Goal: Task Accomplishment & Management: Use online tool/utility

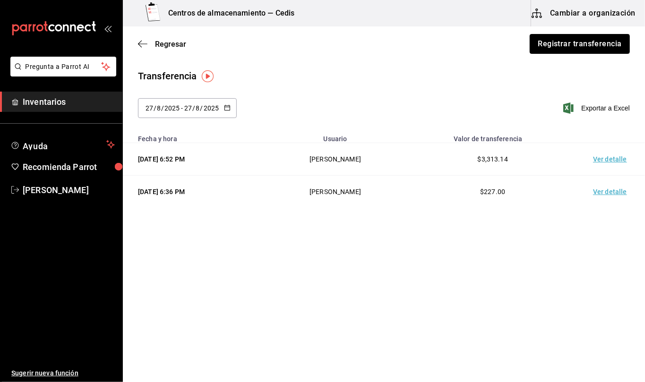
click at [564, 44] on button "Registrar transferencia" at bounding box center [579, 44] width 100 height 20
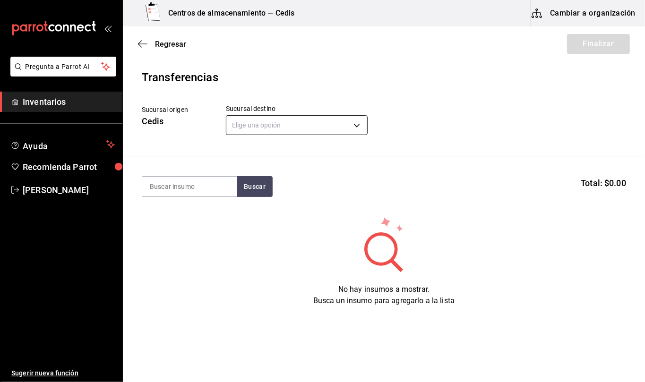
click at [350, 122] on body "Pregunta a Parrot AI Inventarios Ayuda Recomienda Parrot [PERSON_NAME] Sugerir …" at bounding box center [322, 164] width 645 height 329
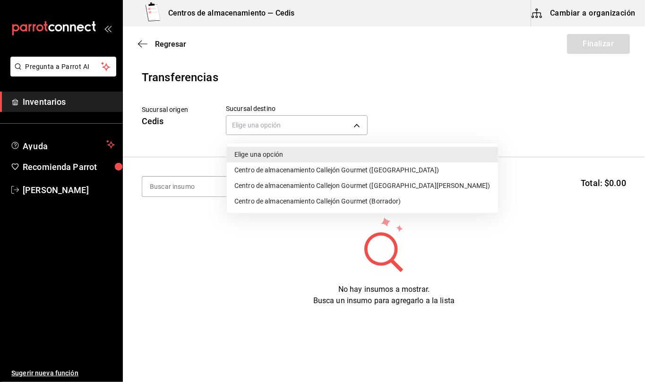
click at [376, 167] on li "Centro de almacenamiento Callejón Gourmet ([GEOGRAPHIC_DATA])" at bounding box center [362, 170] width 271 height 16
type input "d2402ae1-2240-4bf4-a726-90d4a248e191"
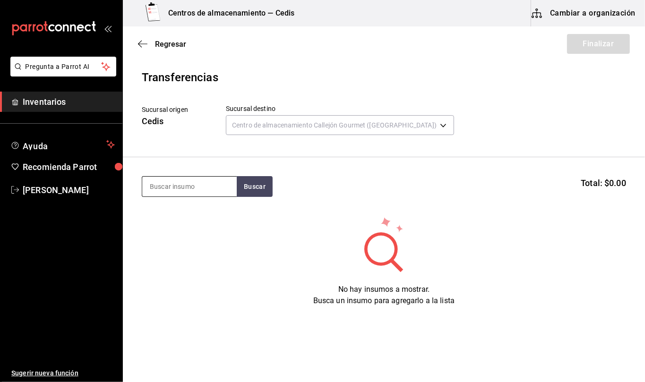
click at [208, 186] on input at bounding box center [189, 187] width 94 height 20
type input "bbq"
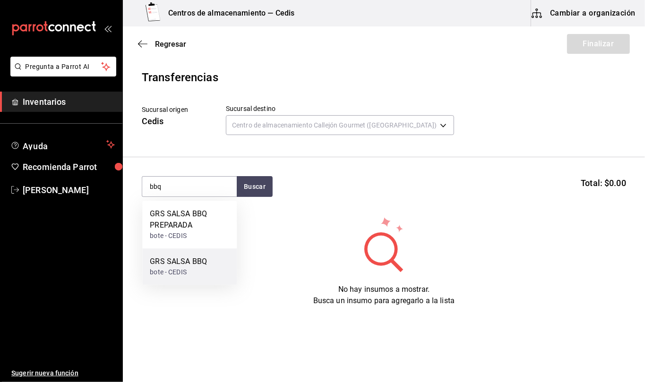
click at [202, 269] on div "bote - CEDIS" at bounding box center [178, 272] width 57 height 10
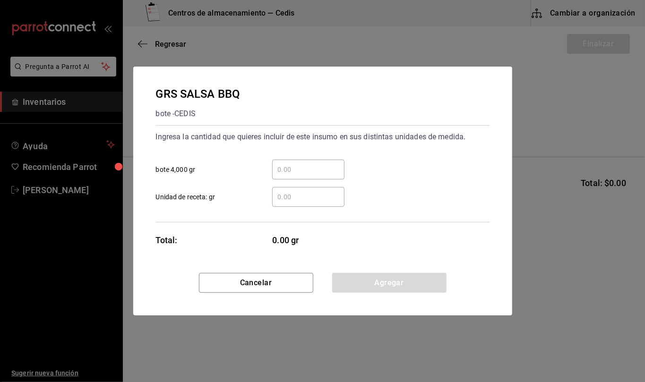
click at [286, 200] on input "​ Unidad de receta: gr" at bounding box center [308, 196] width 72 height 11
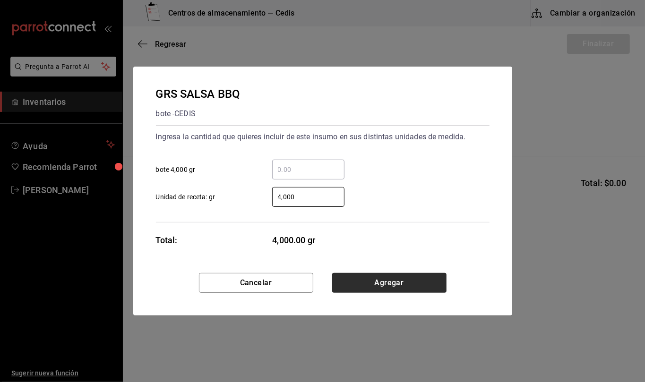
type input "4,000"
click at [418, 286] on button "Agregar" at bounding box center [389, 283] width 114 height 20
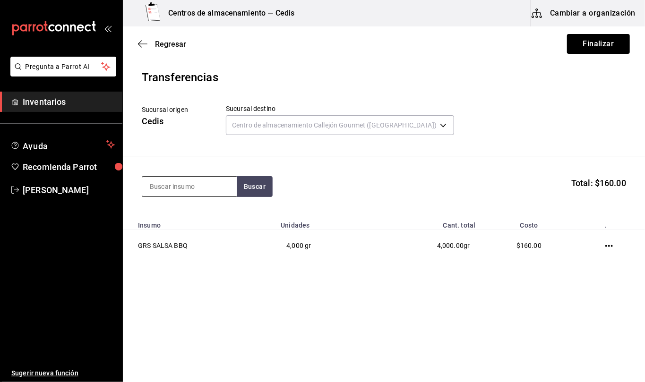
click at [195, 188] on input at bounding box center [189, 187] width 94 height 20
type input "ajo"
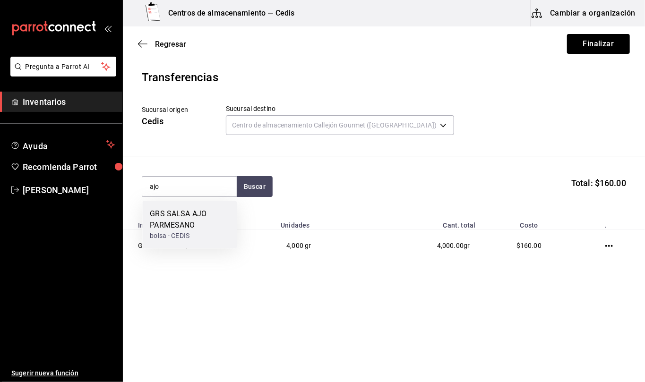
click at [202, 218] on div "GRS SALSA AJO PARMESANO" at bounding box center [189, 219] width 79 height 23
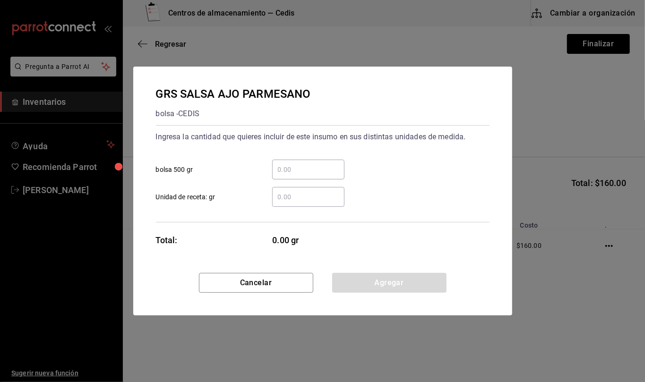
click at [291, 198] on input "​ Unidad de receta: gr" at bounding box center [308, 196] width 72 height 11
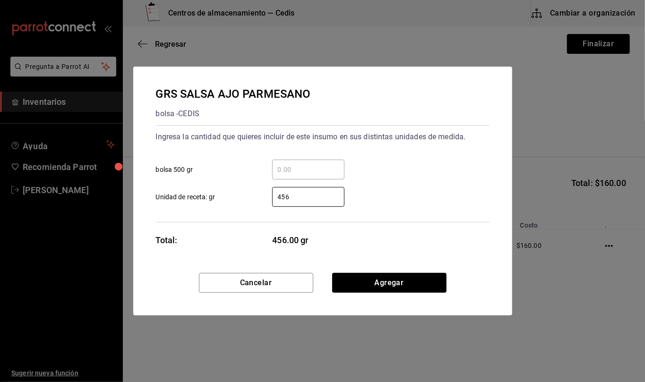
drag, startPoint x: 308, startPoint y: 196, endPoint x: 201, endPoint y: 191, distance: 107.8
click at [201, 191] on label "456 ​ Unidad de receta: gr" at bounding box center [250, 197] width 188 height 20
type input "546"
click at [395, 274] on button "Agregar" at bounding box center [389, 283] width 114 height 20
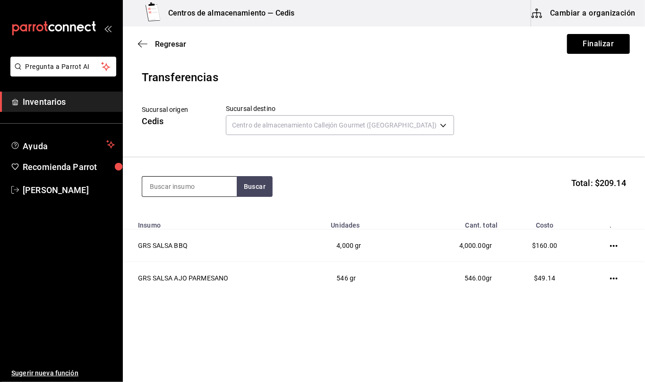
click at [187, 191] on input at bounding box center [189, 187] width 94 height 20
type input "bolsa md"
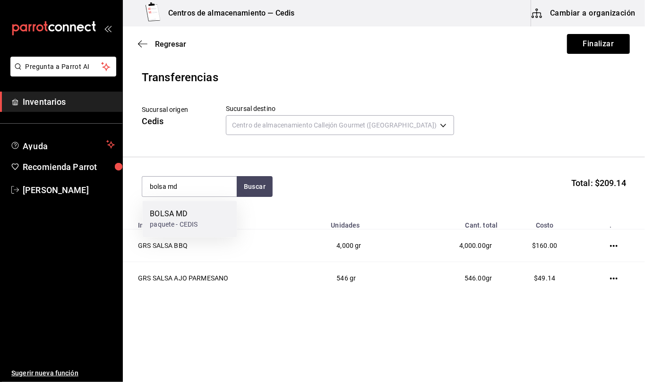
click at [193, 210] on div "BOLSA MD" at bounding box center [174, 213] width 48 height 11
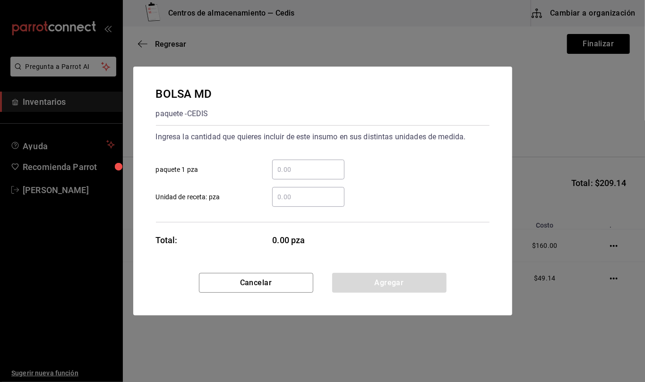
click at [336, 201] on input "​ Unidad de receta: pza" at bounding box center [308, 196] width 72 height 11
type input "1"
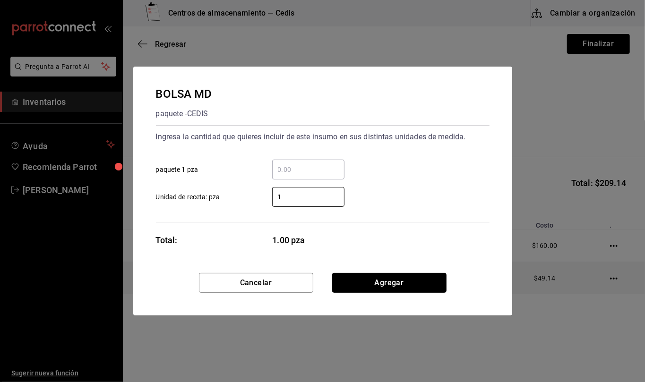
drag, startPoint x: 420, startPoint y: 281, endPoint x: 407, endPoint y: 272, distance: 16.4
click at [420, 281] on button "Agregar" at bounding box center [389, 283] width 114 height 20
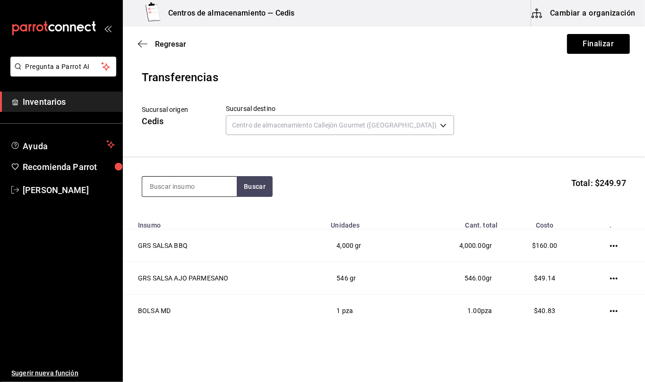
click at [208, 186] on input at bounding box center [189, 187] width 94 height 20
type input "bolsa ch"
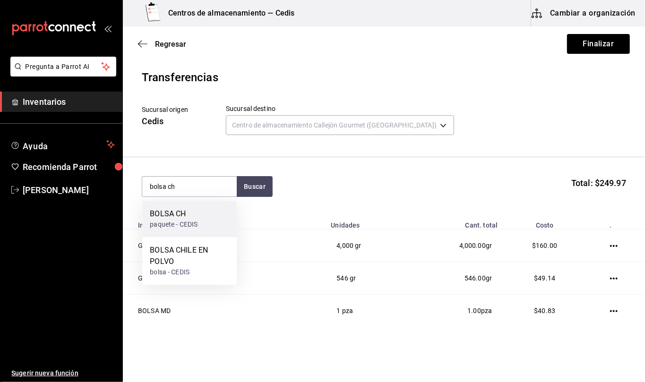
click at [209, 218] on div "BOLSA CH paquete - CEDIS" at bounding box center [189, 219] width 94 height 36
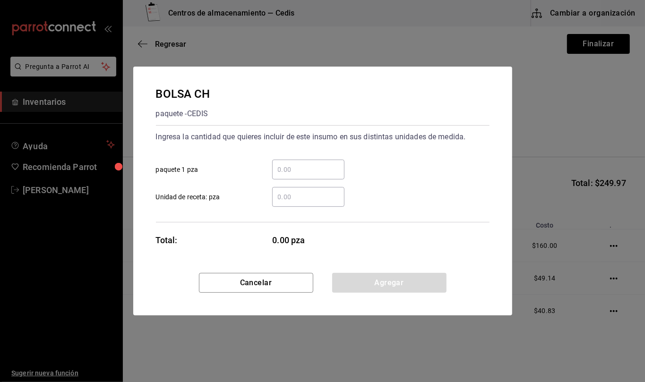
click at [292, 193] on input "​ Unidad de receta: pza" at bounding box center [308, 196] width 72 height 11
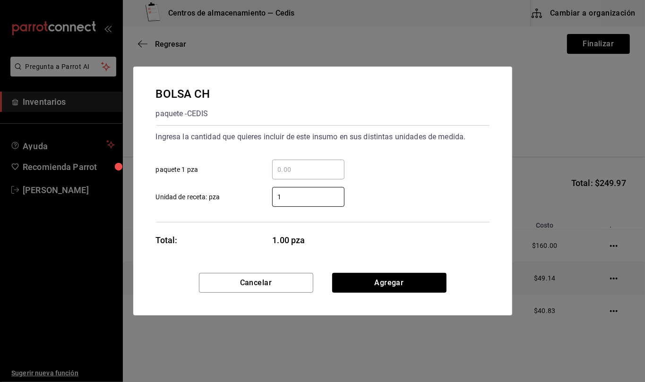
type input "1"
click at [432, 288] on button "Agregar" at bounding box center [389, 283] width 114 height 20
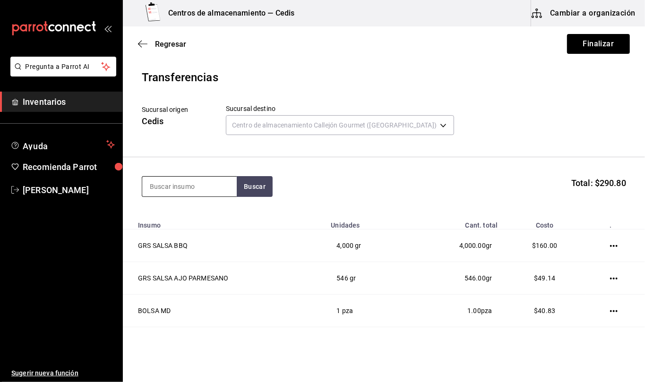
click at [208, 184] on input at bounding box center [189, 187] width 94 height 20
click at [195, 190] on input at bounding box center [189, 187] width 94 height 20
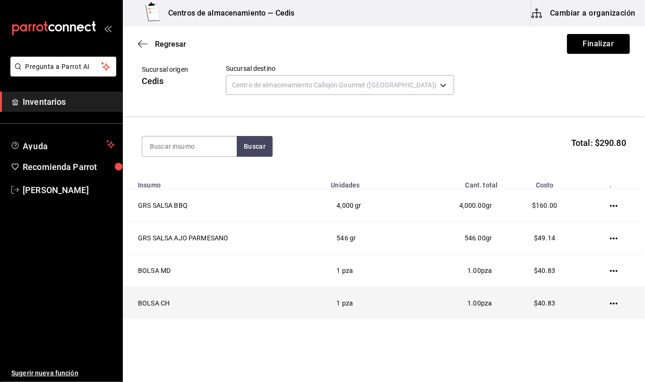
scroll to position [62, 0]
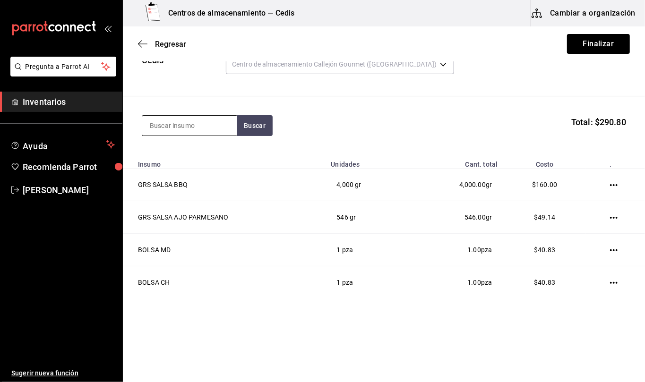
click at [210, 125] on input at bounding box center [189, 126] width 94 height 20
type input "bolsa gr"
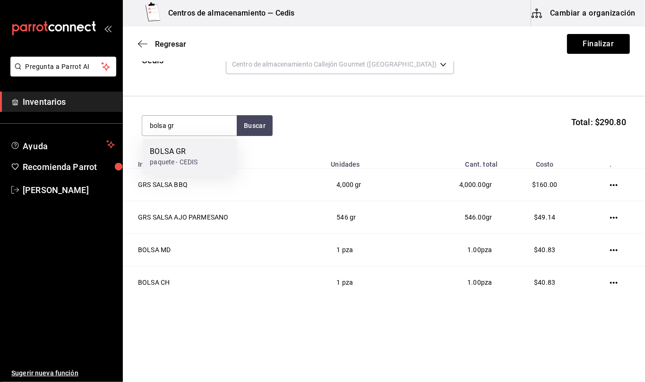
click at [195, 148] on div "BOLSA GR" at bounding box center [174, 151] width 48 height 11
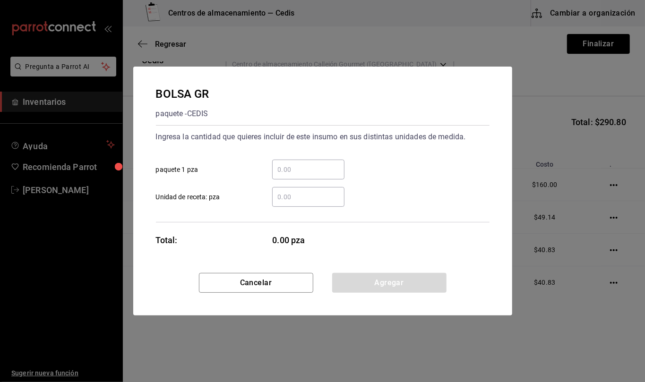
click at [308, 199] on input "​ Unidad de receta: pza" at bounding box center [308, 196] width 72 height 11
type input "1"
click at [439, 285] on button "Agregar" at bounding box center [389, 283] width 114 height 20
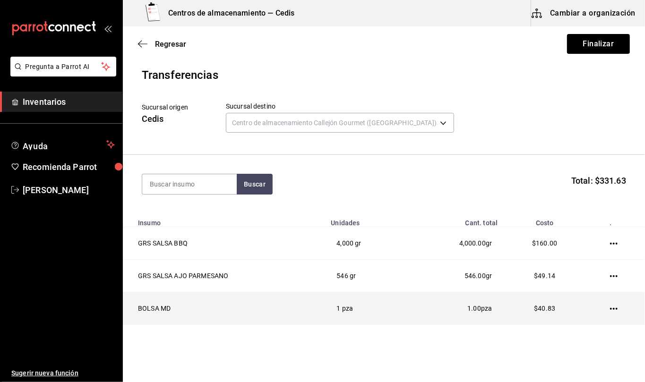
scroll to position [0, 0]
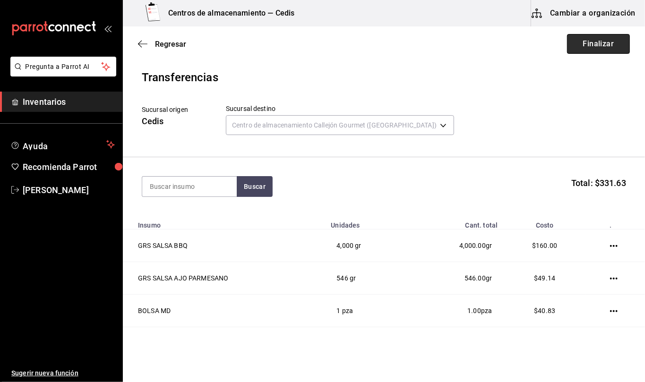
click at [590, 46] on button "Finalizar" at bounding box center [598, 44] width 63 height 20
